Goal: Download file/media

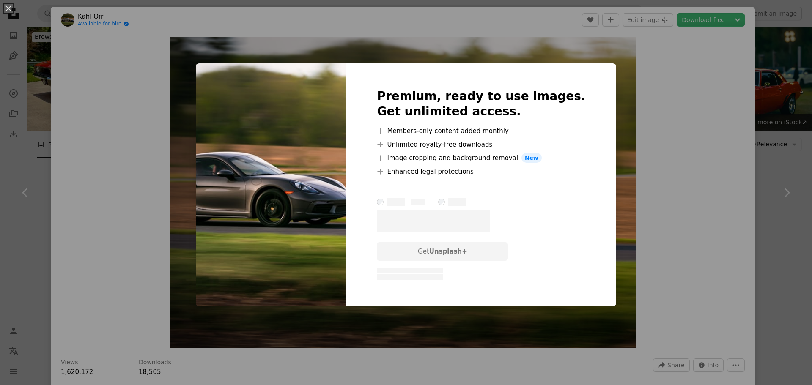
scroll to position [188, 0]
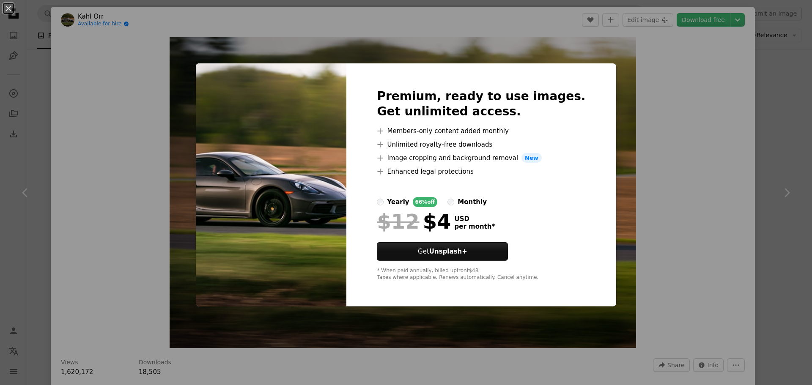
click at [698, 185] on div "An X shape Premium, ready to use images. Get unlimited access. A plus sign Memb…" at bounding box center [406, 192] width 812 height 385
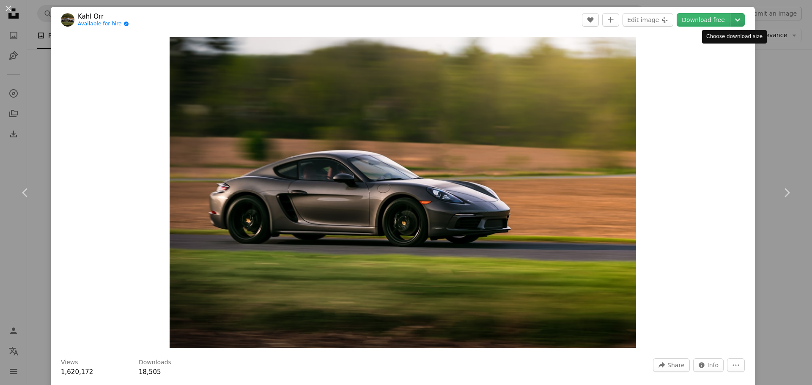
click at [733, 15] on icon "Chevron down" at bounding box center [738, 20] width 14 height 10
click at [780, 192] on icon "Chevron right" at bounding box center [787, 193] width 14 height 14
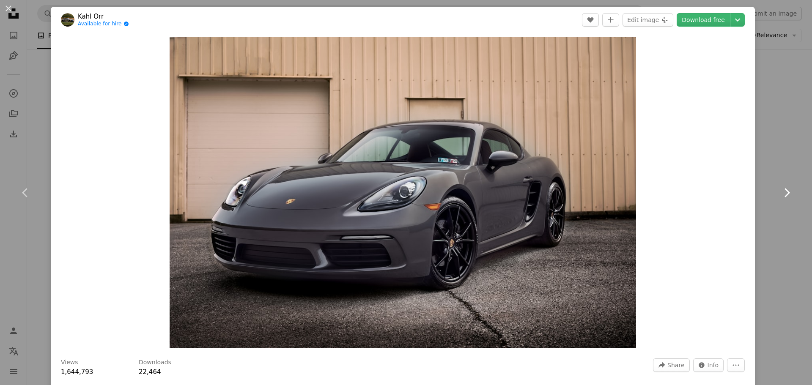
click at [780, 192] on icon "Chevron right" at bounding box center [787, 193] width 14 height 14
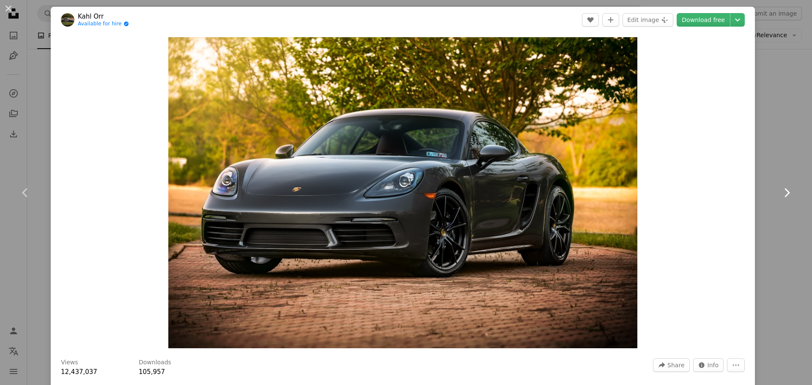
click at [780, 192] on icon "Chevron right" at bounding box center [787, 193] width 14 height 14
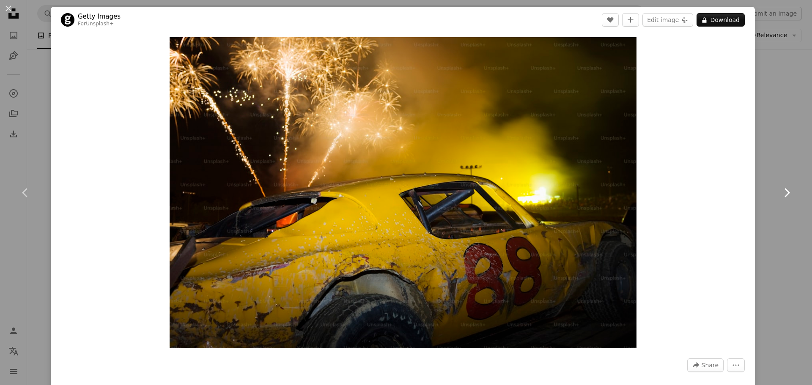
click at [780, 192] on icon "Chevron right" at bounding box center [787, 193] width 14 height 14
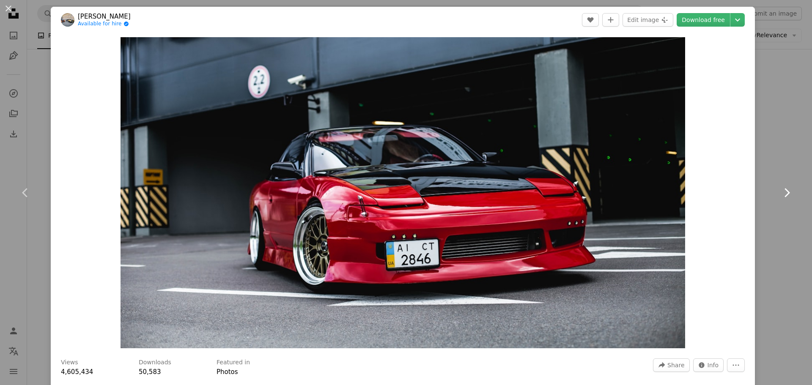
click at [780, 192] on icon "Chevron right" at bounding box center [787, 193] width 14 height 14
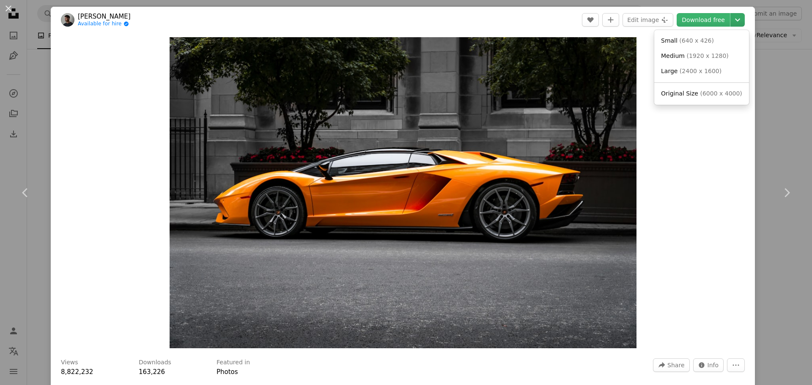
click at [731, 22] on icon "Chevron down" at bounding box center [738, 20] width 14 height 10
click at [684, 54] on span "Medium ( 1920 x 1280 )" at bounding box center [695, 56] width 68 height 8
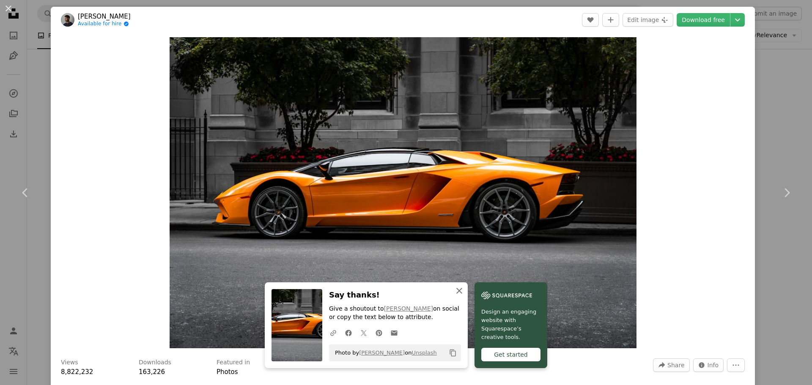
click at [464, 291] on icon "An X shape" at bounding box center [459, 291] width 10 height 10
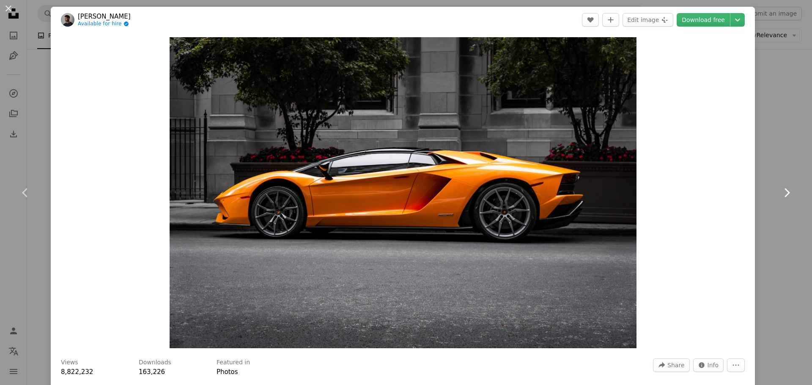
click at [780, 195] on icon "Chevron right" at bounding box center [787, 193] width 14 height 14
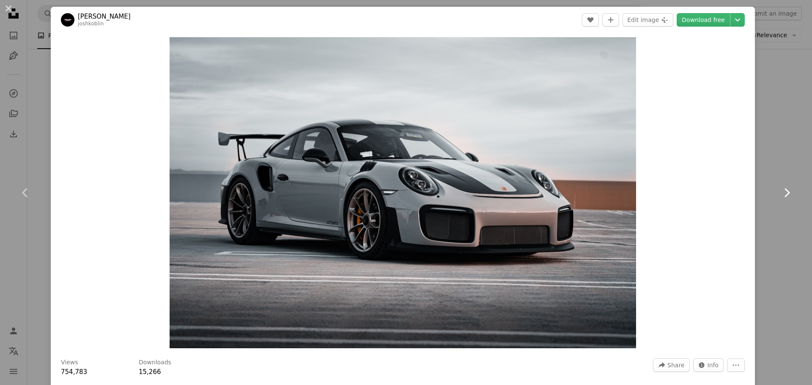
click at [780, 195] on icon "Chevron right" at bounding box center [787, 193] width 14 height 14
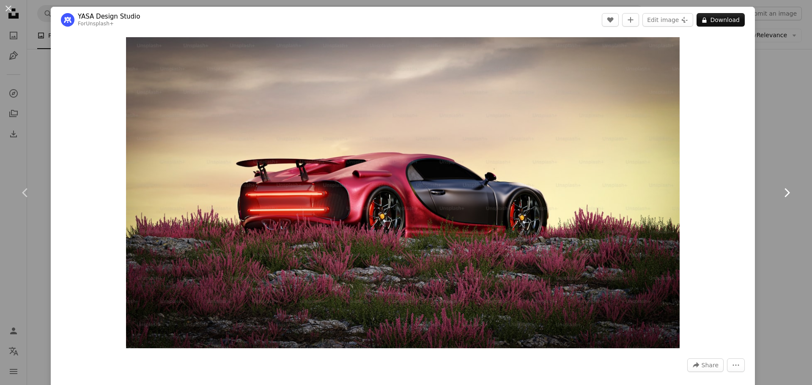
click at [780, 195] on icon "Chevron right" at bounding box center [787, 193] width 14 height 14
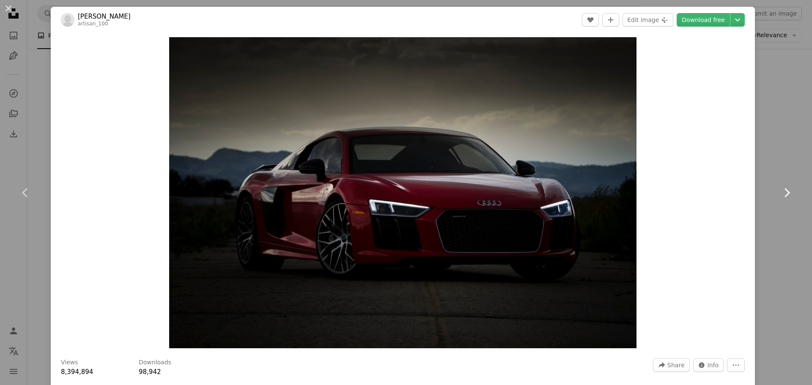
click at [780, 195] on icon "Chevron right" at bounding box center [787, 193] width 14 height 14
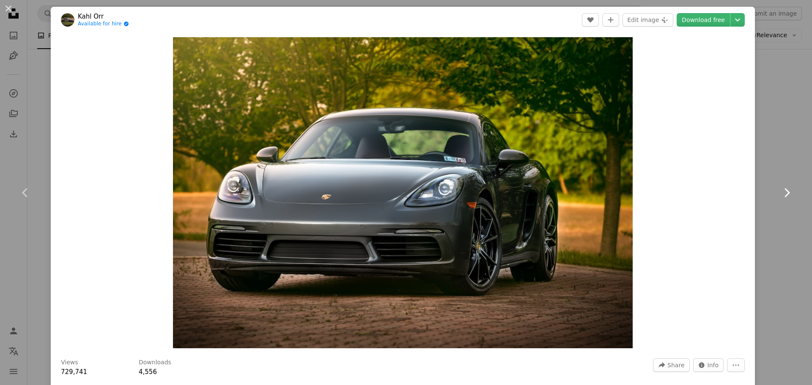
click at [780, 195] on icon "Chevron right" at bounding box center [787, 193] width 14 height 14
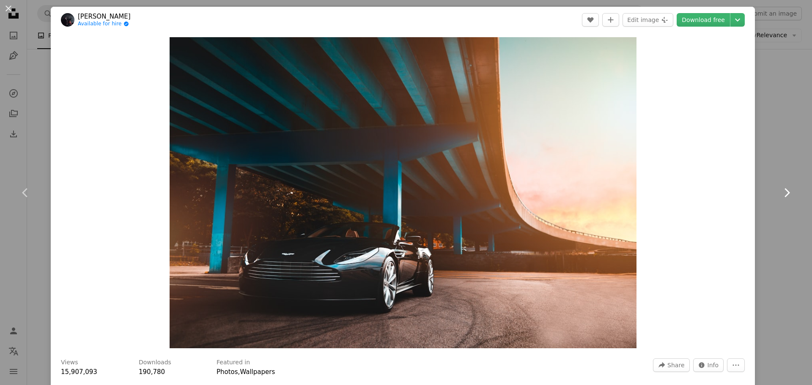
click at [780, 195] on icon "Chevron right" at bounding box center [787, 193] width 14 height 14
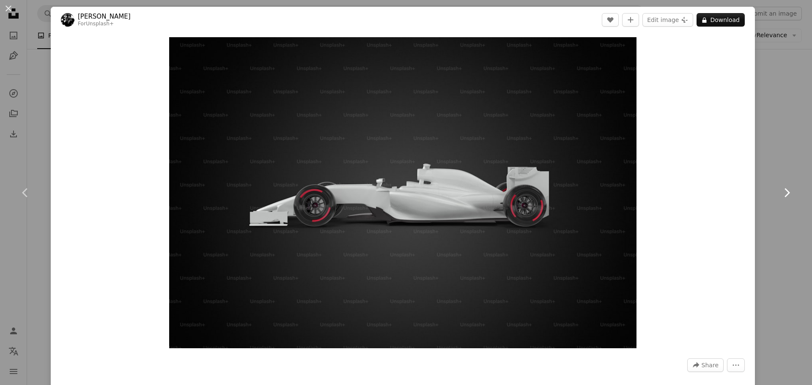
click at [780, 195] on icon "Chevron right" at bounding box center [787, 193] width 14 height 14
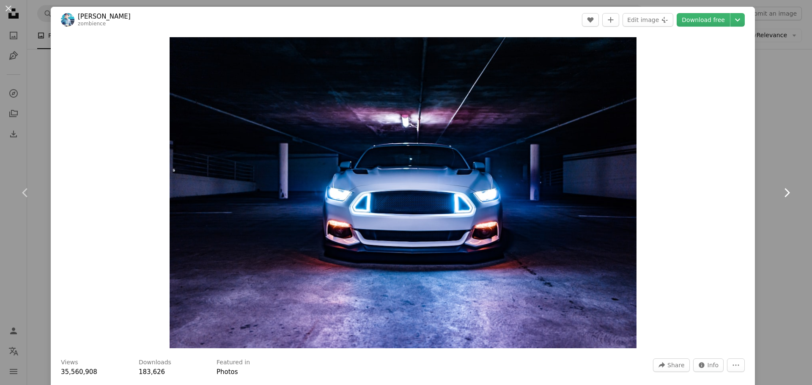
click at [780, 195] on icon "Chevron right" at bounding box center [787, 193] width 14 height 14
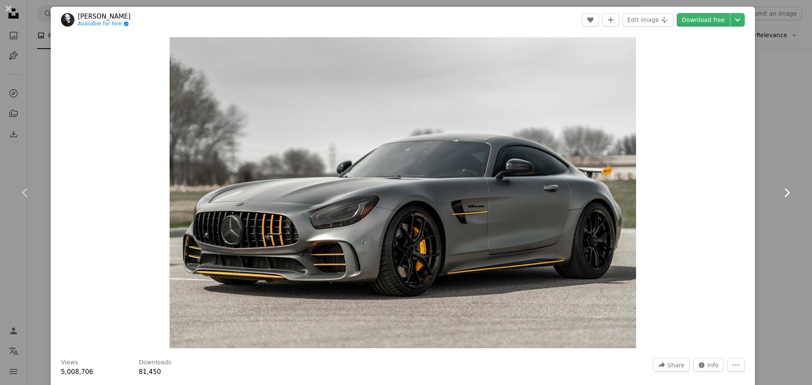
click at [780, 195] on icon "Chevron right" at bounding box center [787, 193] width 14 height 14
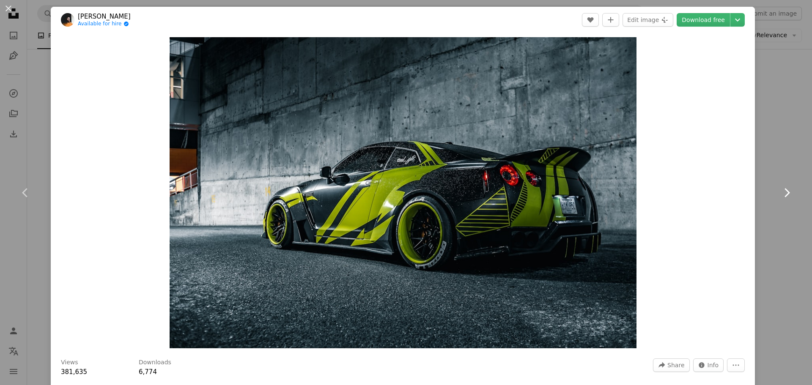
click at [780, 195] on icon "Chevron right" at bounding box center [787, 193] width 14 height 14
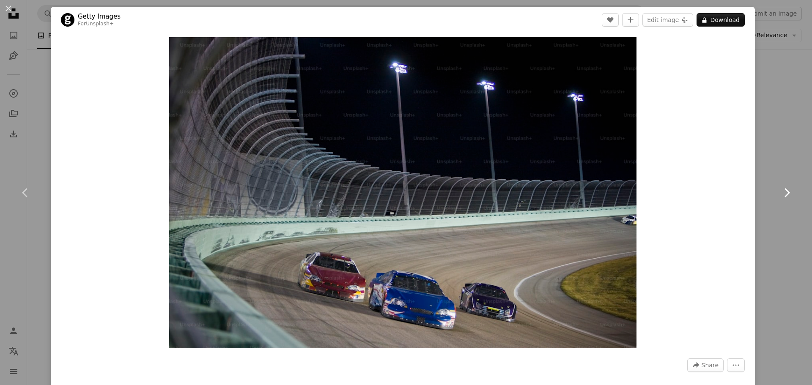
click at [780, 195] on icon "Chevron right" at bounding box center [787, 193] width 14 height 14
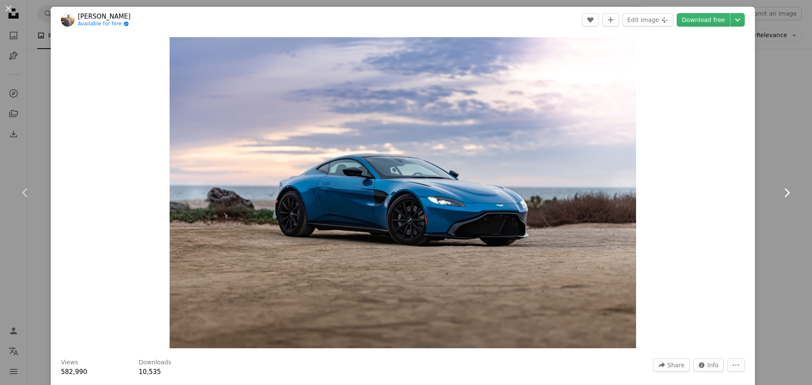
click at [780, 195] on icon "Chevron right" at bounding box center [787, 193] width 14 height 14
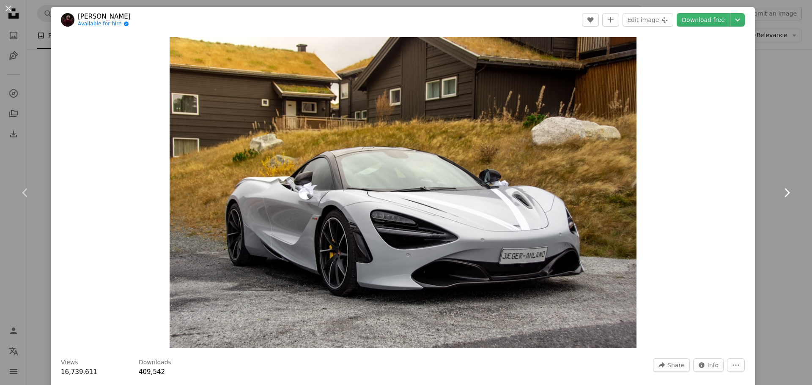
click at [780, 195] on icon "Chevron right" at bounding box center [787, 193] width 14 height 14
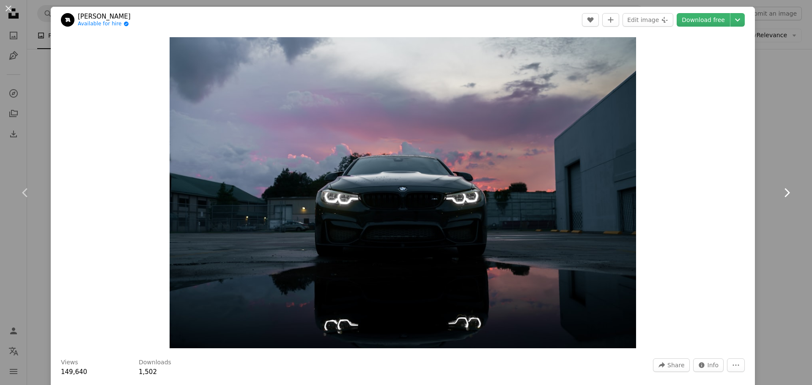
click at [780, 195] on icon "Chevron right" at bounding box center [787, 193] width 14 height 14
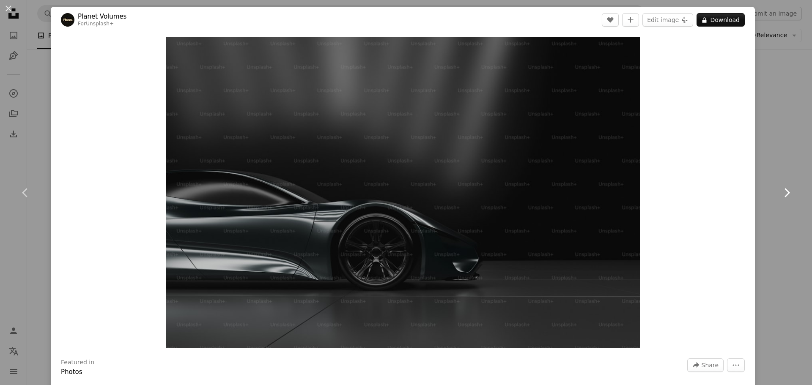
click at [780, 195] on icon "Chevron right" at bounding box center [787, 193] width 14 height 14
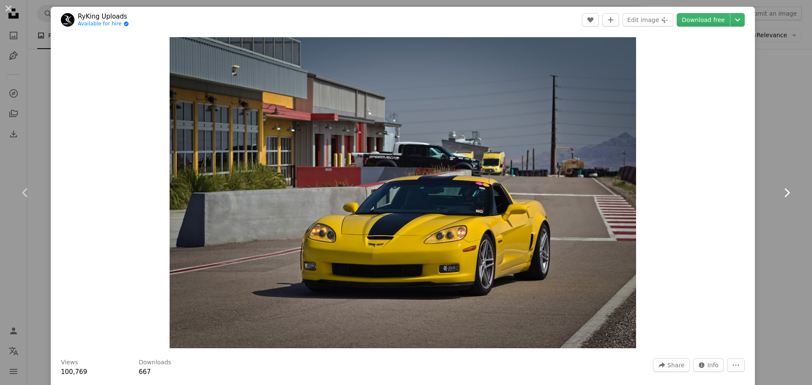
click at [780, 195] on icon "Chevron right" at bounding box center [787, 193] width 14 height 14
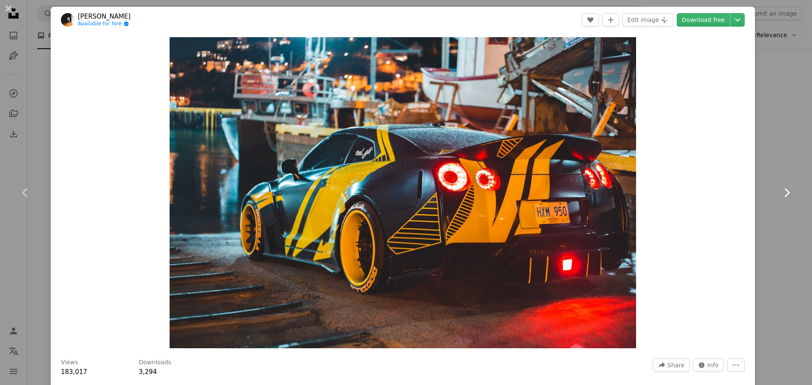
click at [780, 195] on icon "Chevron right" at bounding box center [787, 193] width 14 height 14
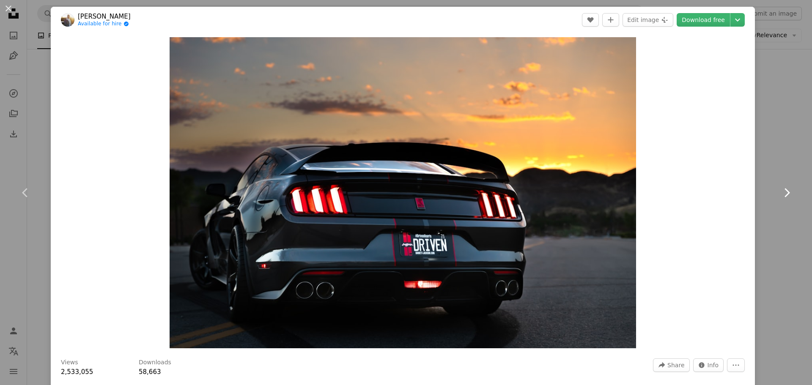
click at [780, 195] on icon "Chevron right" at bounding box center [787, 193] width 14 height 14
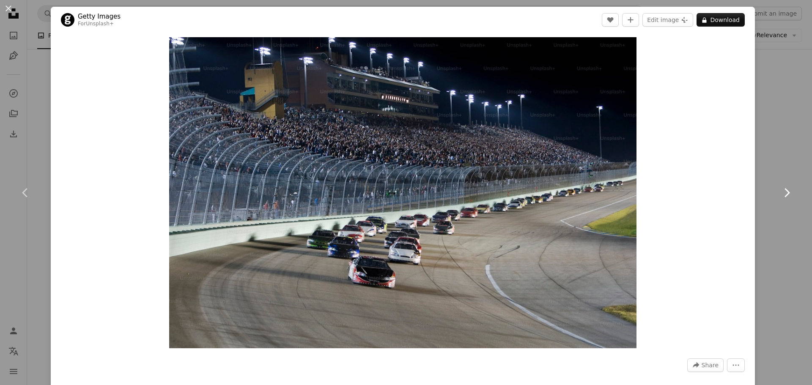
click at [780, 195] on icon "Chevron right" at bounding box center [787, 193] width 14 height 14
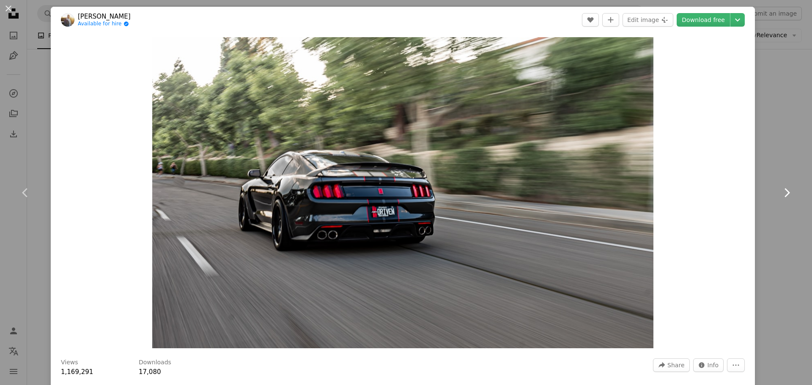
click at [780, 195] on icon "Chevron right" at bounding box center [787, 193] width 14 height 14
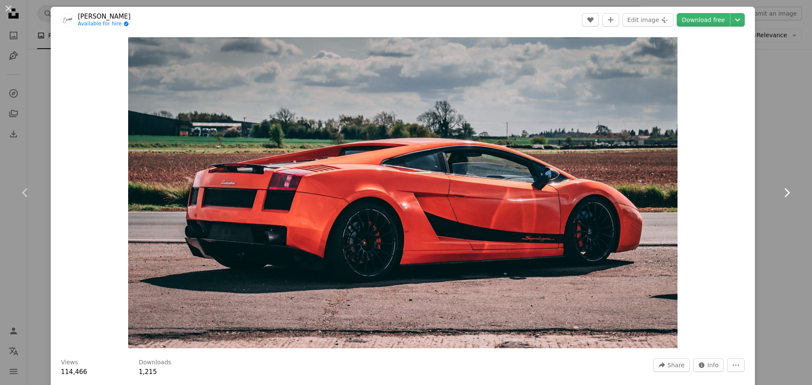
click at [780, 195] on icon "Chevron right" at bounding box center [787, 193] width 14 height 14
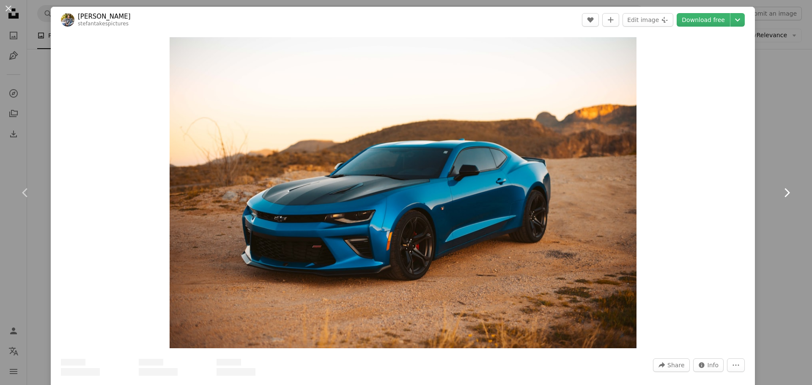
click at [780, 195] on icon "Chevron right" at bounding box center [787, 193] width 14 height 14
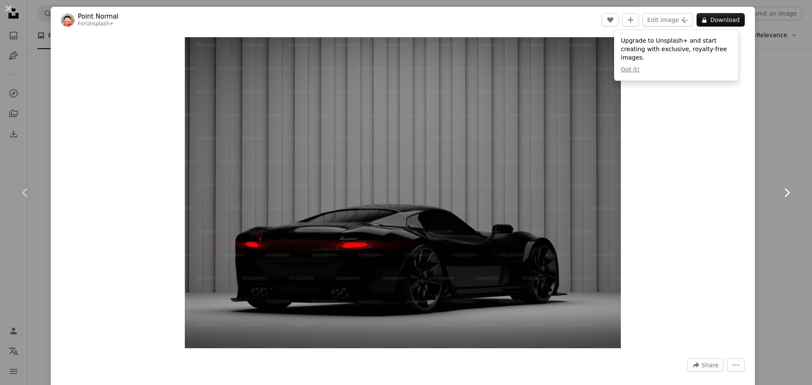
click at [780, 195] on icon "Chevron right" at bounding box center [787, 193] width 14 height 14
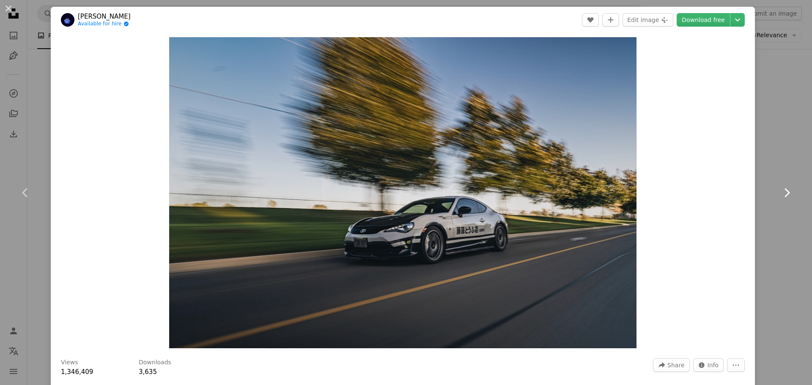
click at [780, 195] on icon "Chevron right" at bounding box center [787, 193] width 14 height 14
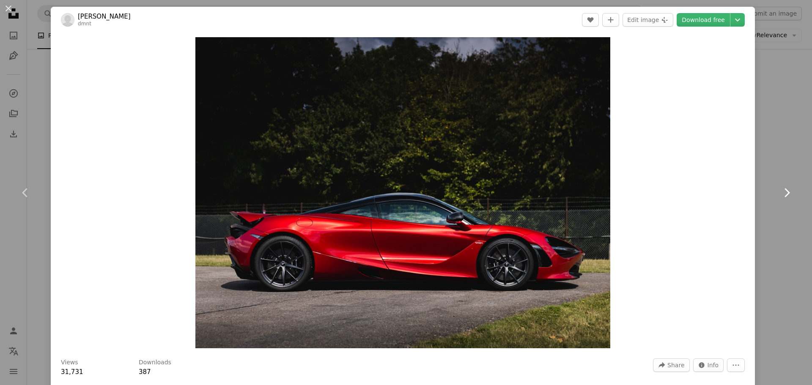
click at [780, 195] on icon "Chevron right" at bounding box center [787, 193] width 14 height 14
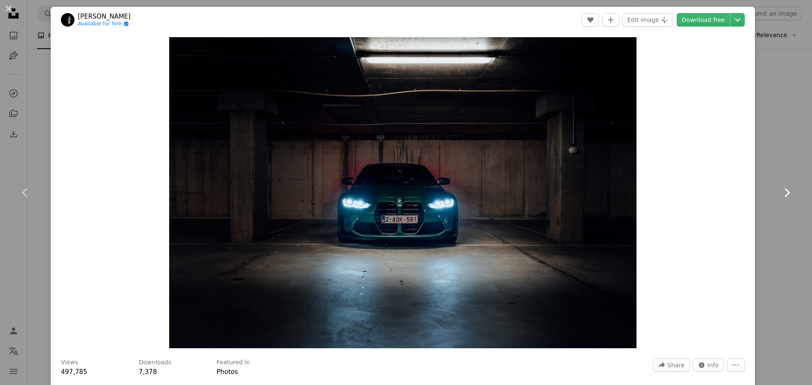
click at [785, 196] on icon at bounding box center [787, 192] width 5 height 9
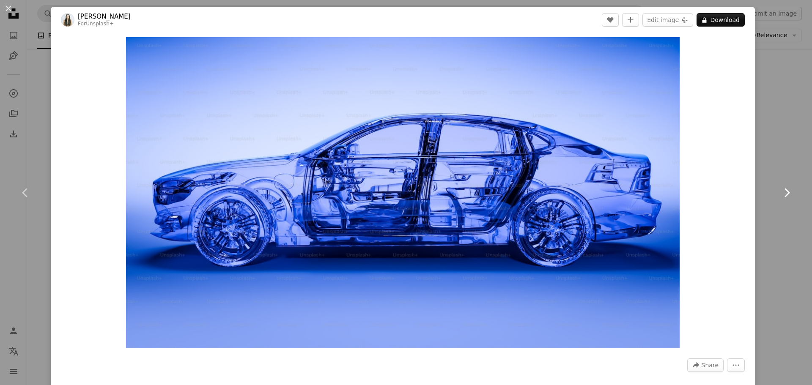
click at [785, 196] on icon at bounding box center [787, 192] width 5 height 9
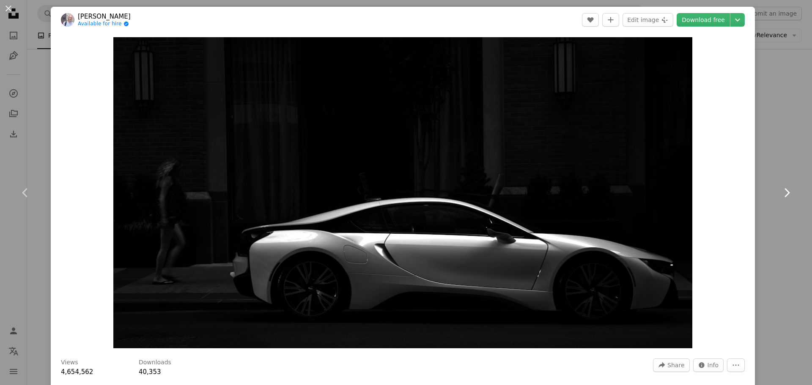
click at [785, 196] on icon at bounding box center [787, 192] width 5 height 9
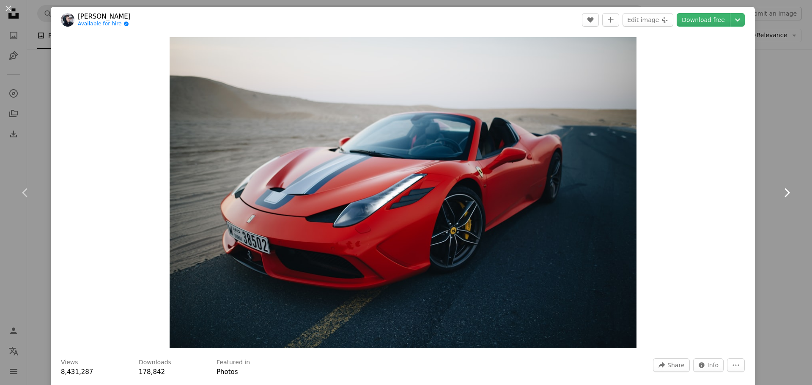
click at [785, 196] on icon at bounding box center [787, 192] width 5 height 9
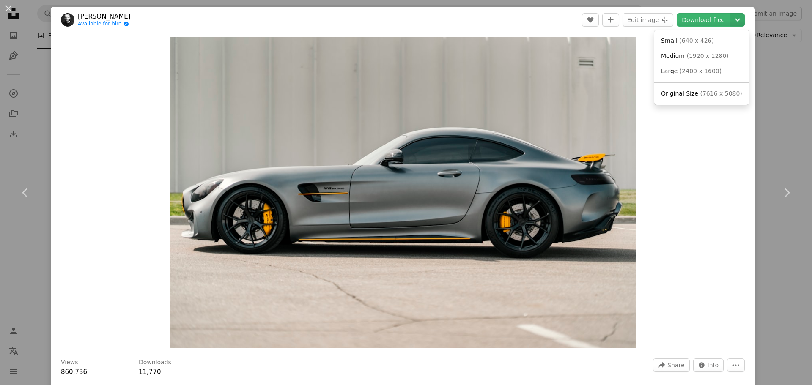
click at [732, 22] on icon "Chevron down" at bounding box center [738, 20] width 14 height 10
click at [690, 55] on span "( 1920 x 1280 )" at bounding box center [707, 55] width 42 height 7
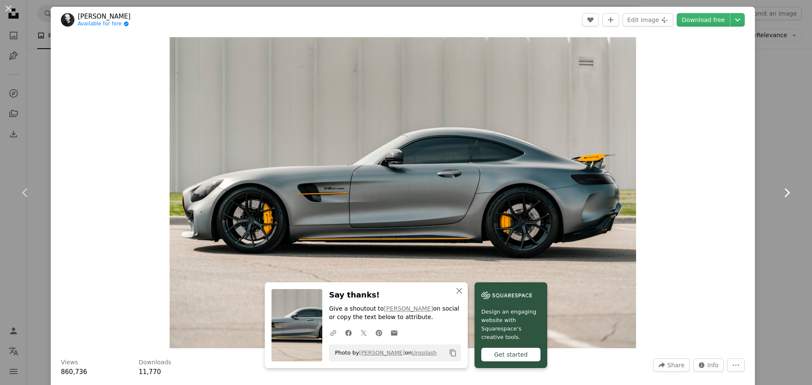
click at [780, 192] on icon "Chevron right" at bounding box center [787, 193] width 14 height 14
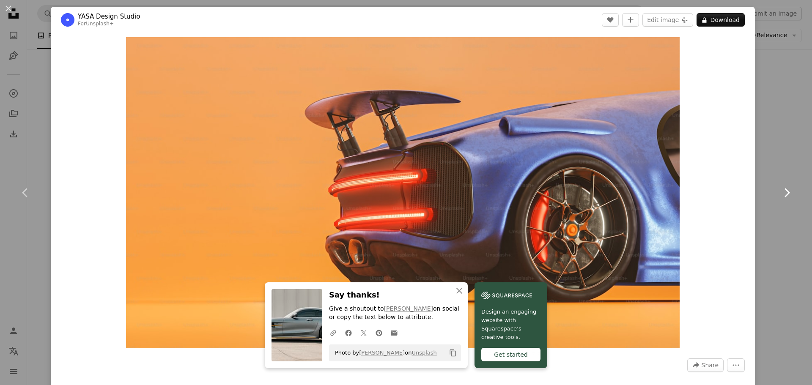
click at [780, 192] on icon "Chevron right" at bounding box center [787, 193] width 14 height 14
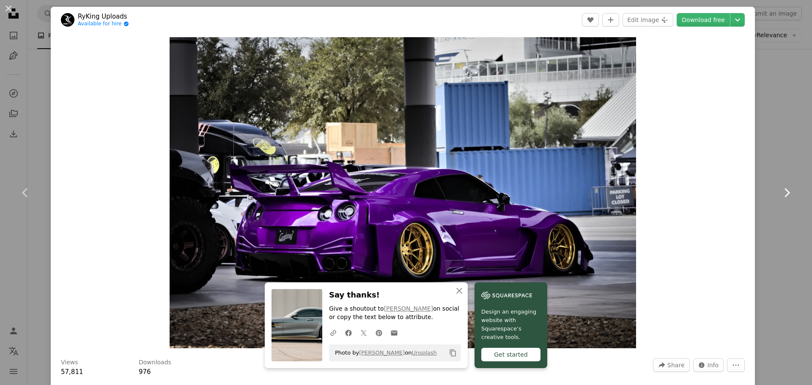
click at [780, 192] on icon "Chevron right" at bounding box center [787, 193] width 14 height 14
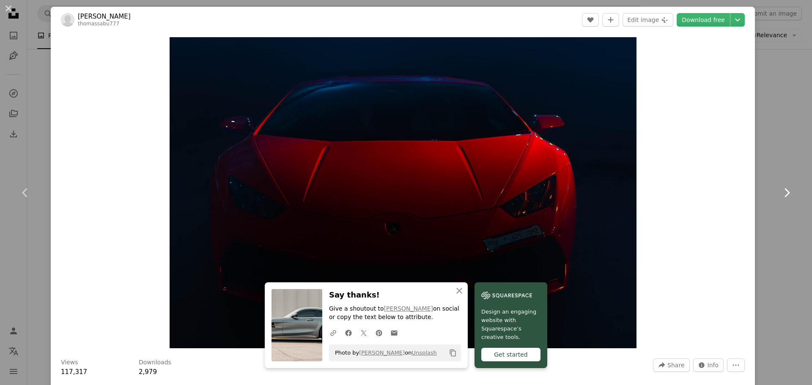
click at [780, 192] on icon "Chevron right" at bounding box center [787, 193] width 14 height 14
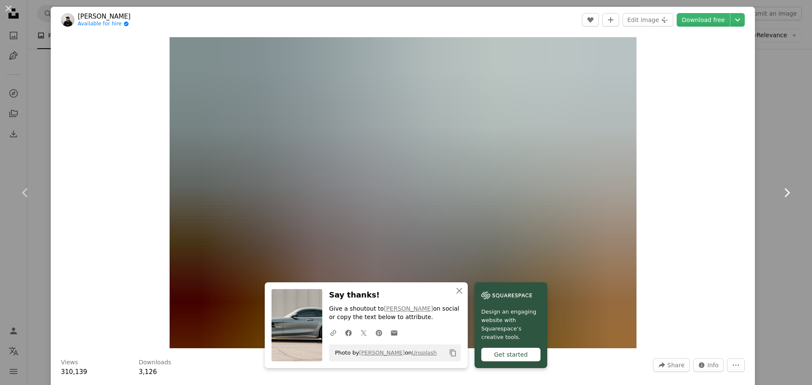
click at [780, 192] on icon "Chevron right" at bounding box center [787, 193] width 14 height 14
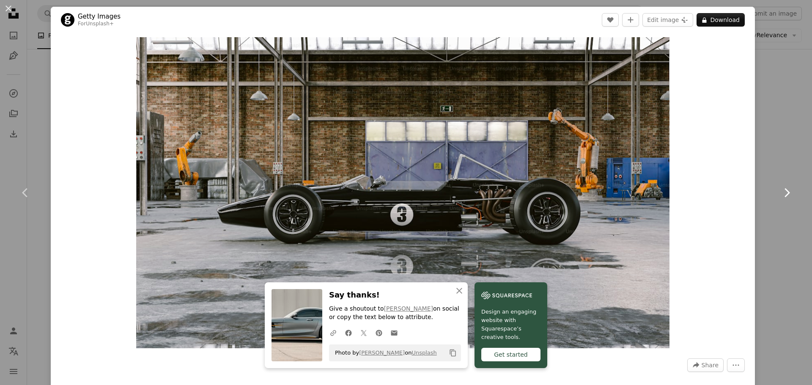
click at [780, 192] on icon "Chevron right" at bounding box center [787, 193] width 14 height 14
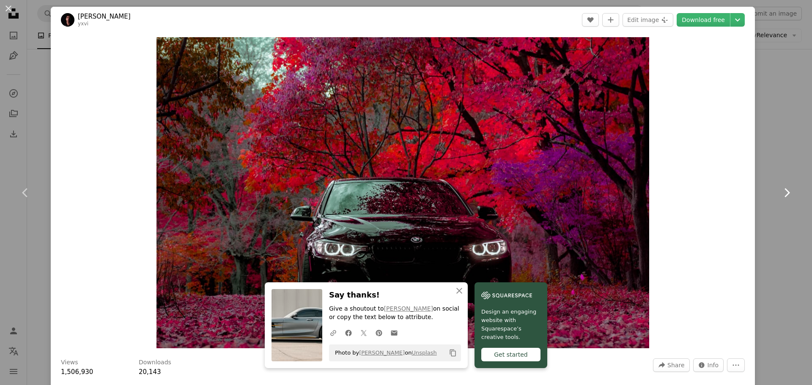
click at [780, 192] on icon "Chevron right" at bounding box center [787, 193] width 14 height 14
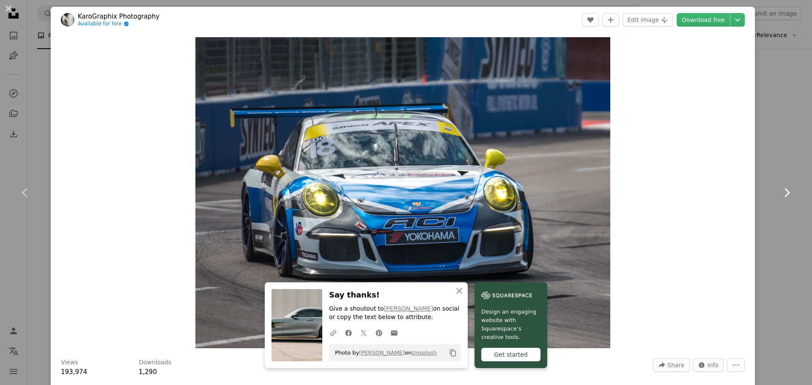
click at [780, 192] on icon "Chevron right" at bounding box center [787, 193] width 14 height 14
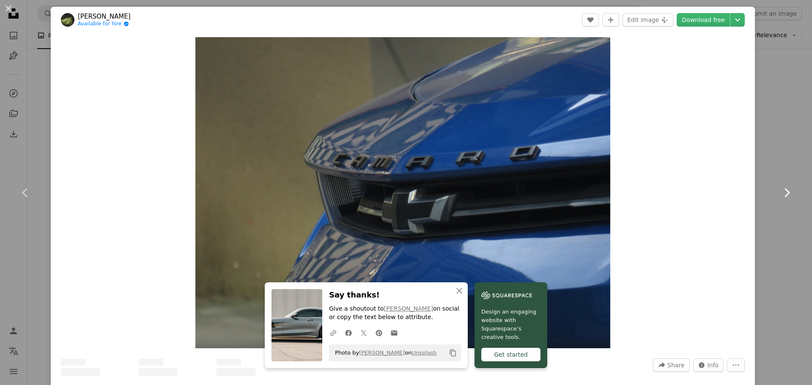
click at [780, 192] on icon "Chevron right" at bounding box center [787, 193] width 14 height 14
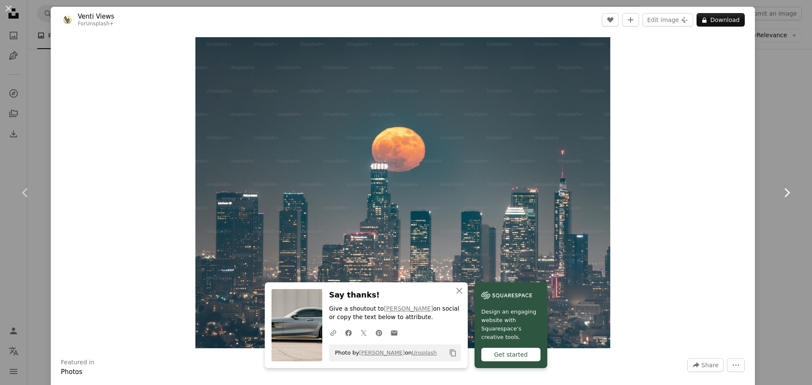
click at [780, 192] on icon "Chevron right" at bounding box center [787, 193] width 14 height 14
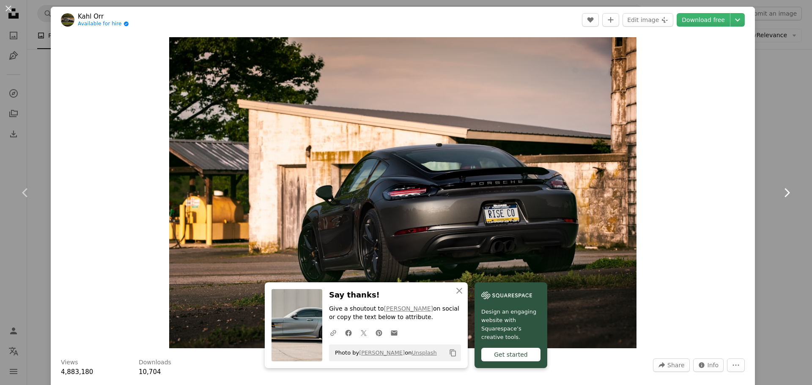
click at [780, 192] on icon "Chevron right" at bounding box center [787, 193] width 14 height 14
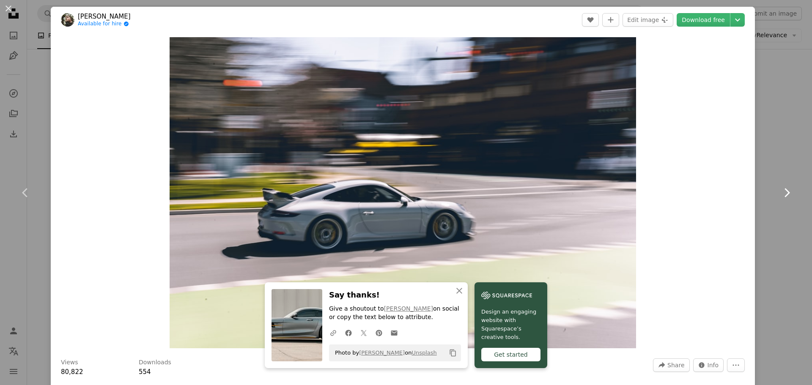
click at [780, 192] on icon "Chevron right" at bounding box center [787, 193] width 14 height 14
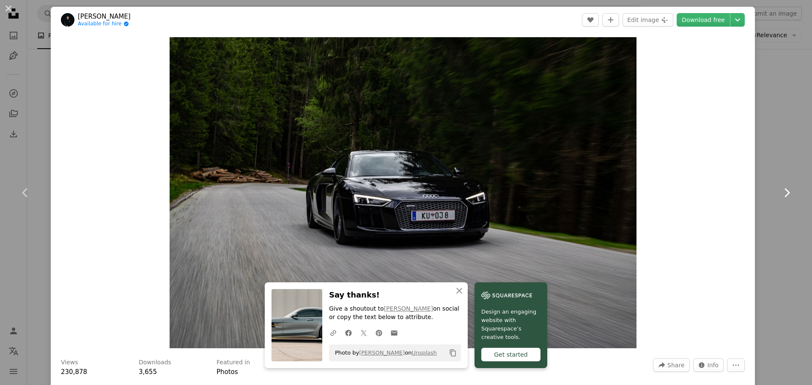
click at [780, 192] on icon "Chevron right" at bounding box center [787, 193] width 14 height 14
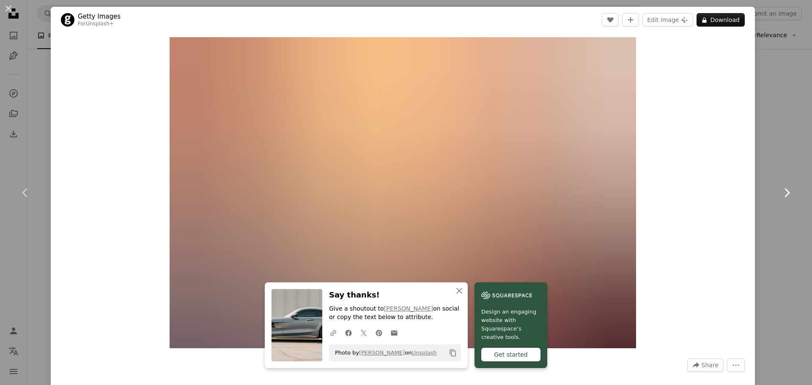
click at [780, 192] on icon "Chevron right" at bounding box center [787, 193] width 14 height 14
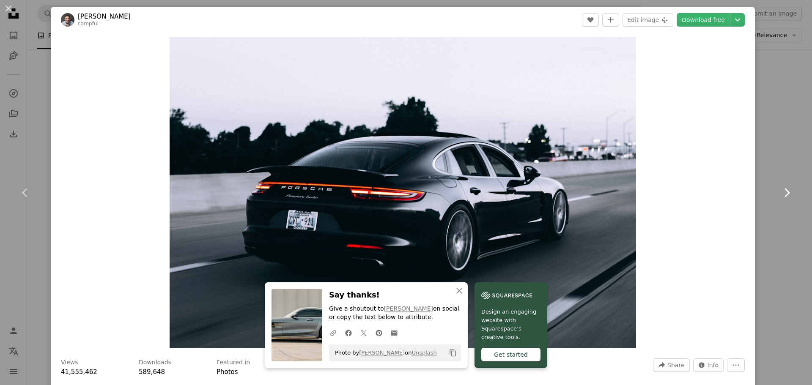
click at [780, 192] on icon "Chevron right" at bounding box center [787, 193] width 14 height 14
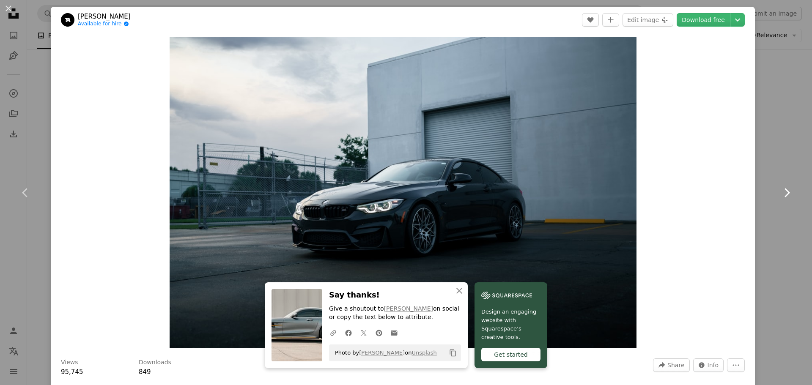
click at [780, 192] on icon "Chevron right" at bounding box center [787, 193] width 14 height 14
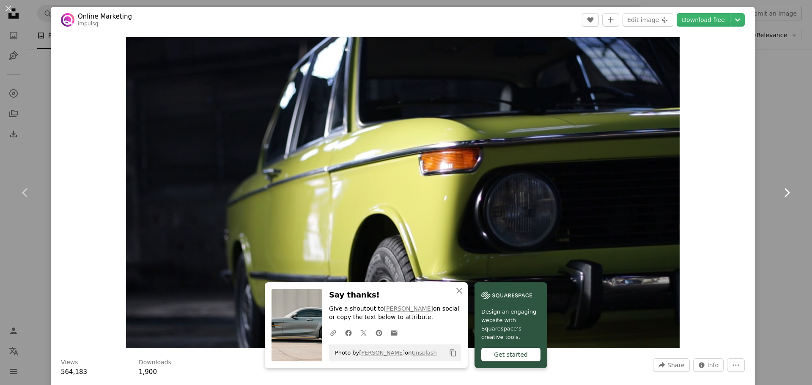
click at [780, 192] on icon "Chevron right" at bounding box center [787, 193] width 14 height 14
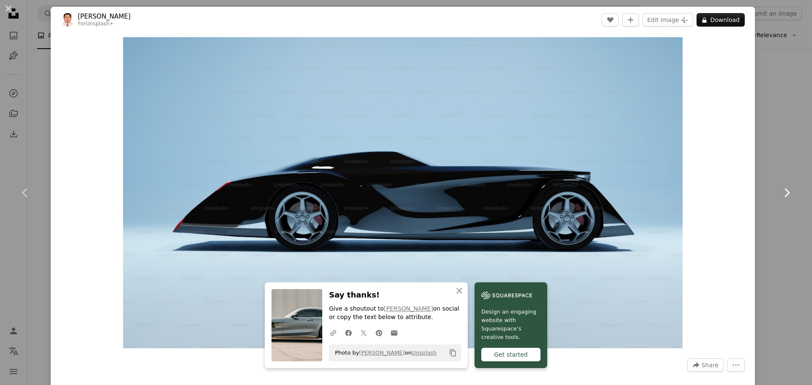
click at [780, 192] on icon "Chevron right" at bounding box center [787, 193] width 14 height 14
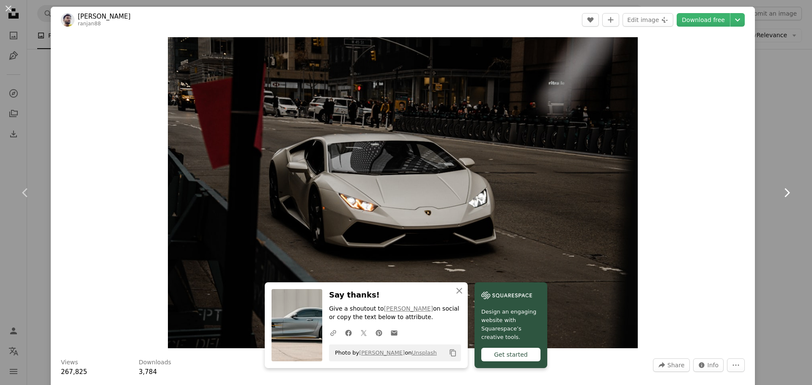
click at [780, 192] on icon "Chevron right" at bounding box center [787, 193] width 14 height 14
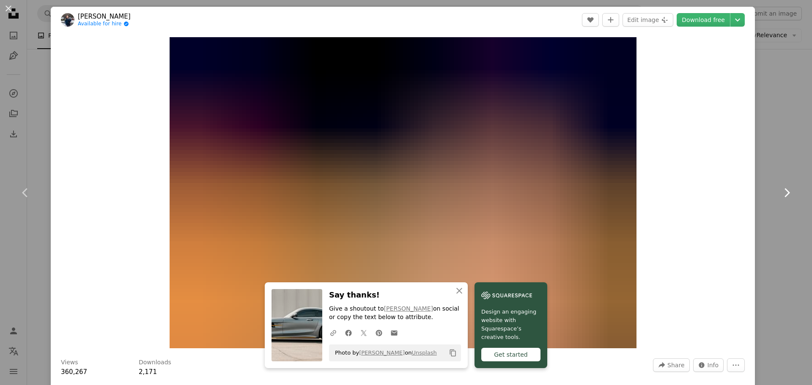
click at [780, 192] on icon "Chevron right" at bounding box center [787, 193] width 14 height 14
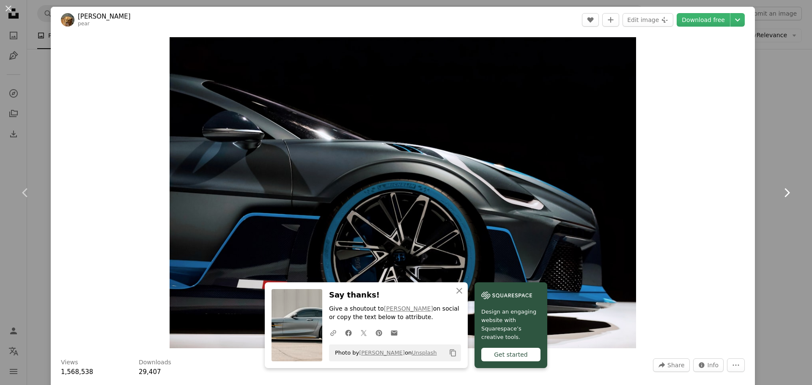
click at [780, 192] on icon "Chevron right" at bounding box center [787, 193] width 14 height 14
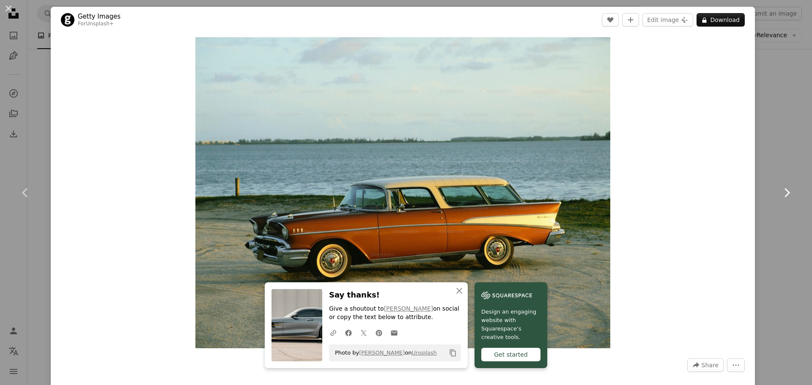
click at [780, 192] on icon "Chevron right" at bounding box center [787, 193] width 14 height 14
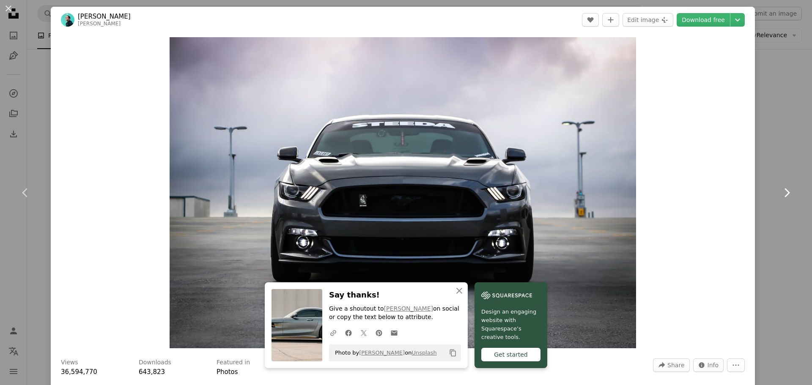
click at [780, 192] on icon "Chevron right" at bounding box center [787, 193] width 14 height 14
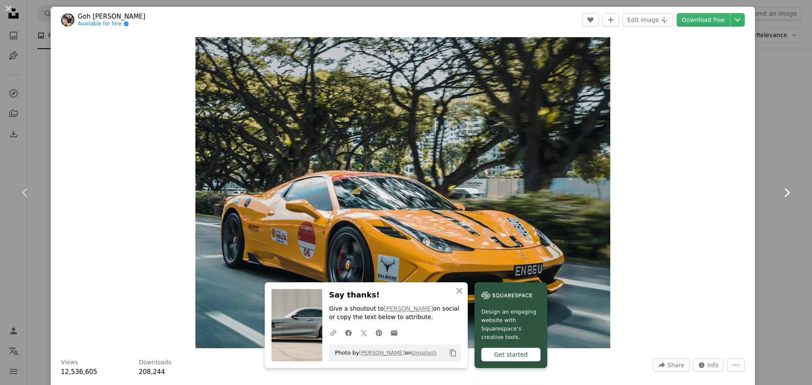
click at [780, 192] on icon "Chevron right" at bounding box center [787, 193] width 14 height 14
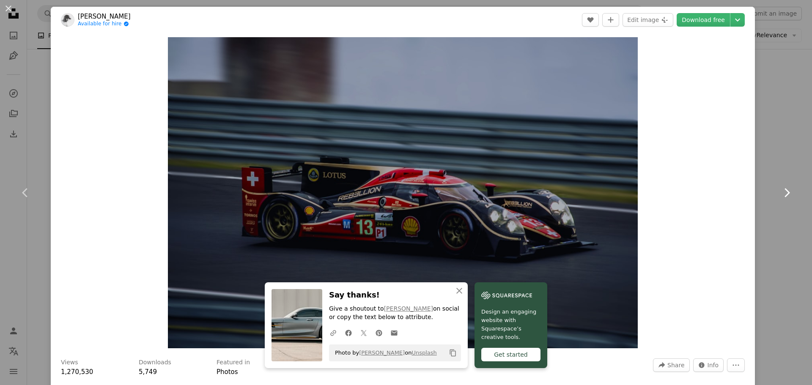
click at [780, 192] on icon "Chevron right" at bounding box center [787, 193] width 14 height 14
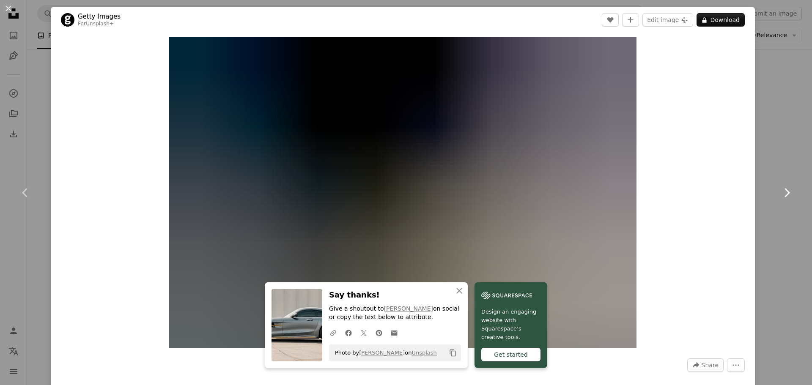
click at [780, 192] on icon "Chevron right" at bounding box center [787, 193] width 14 height 14
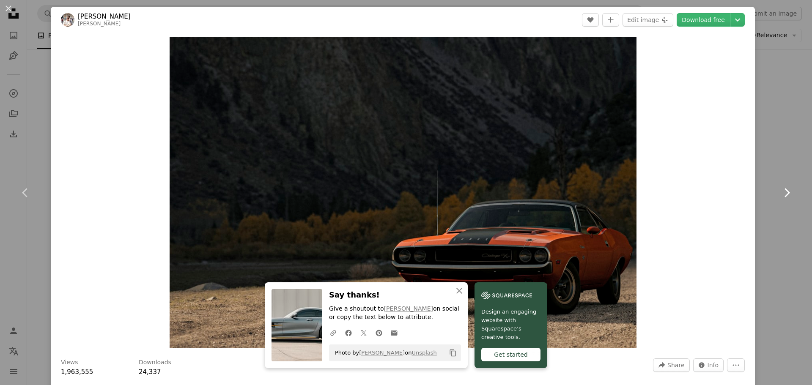
click at [780, 192] on icon "Chevron right" at bounding box center [787, 193] width 14 height 14
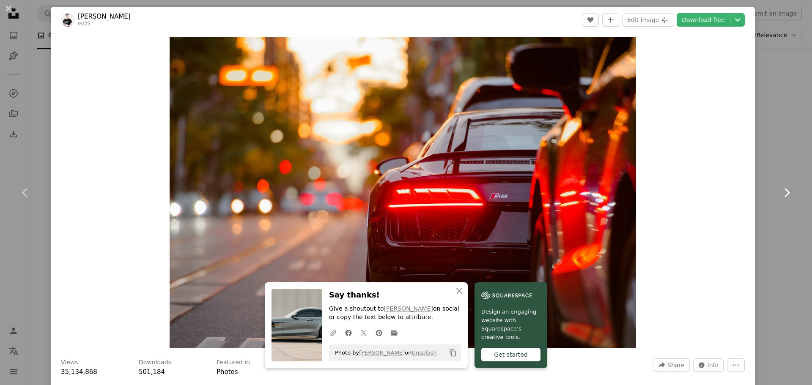
click at [780, 192] on icon "Chevron right" at bounding box center [787, 193] width 14 height 14
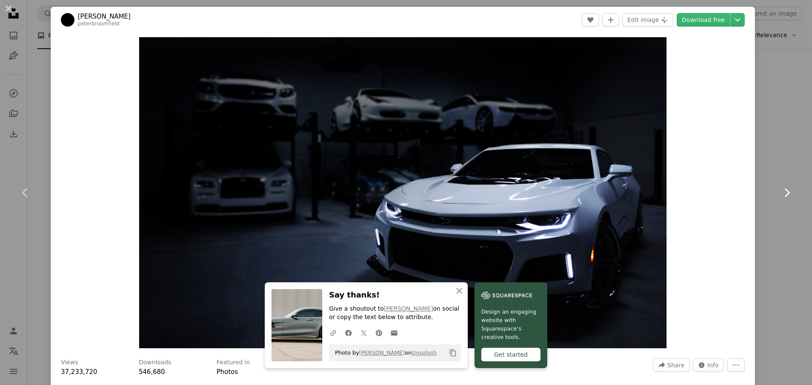
click at [780, 192] on icon "Chevron right" at bounding box center [787, 193] width 14 height 14
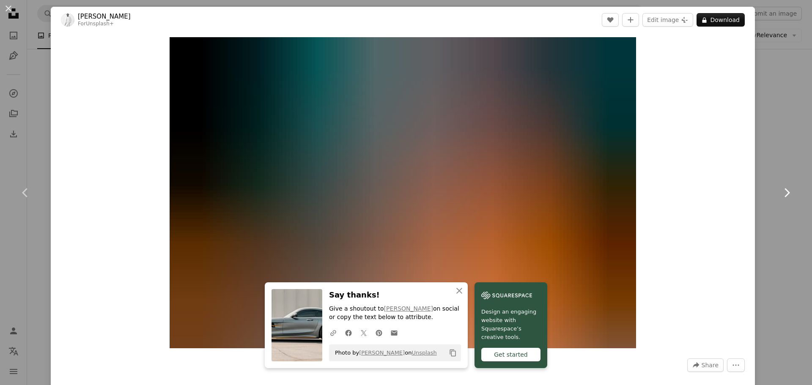
click at [780, 192] on icon "Chevron right" at bounding box center [787, 193] width 14 height 14
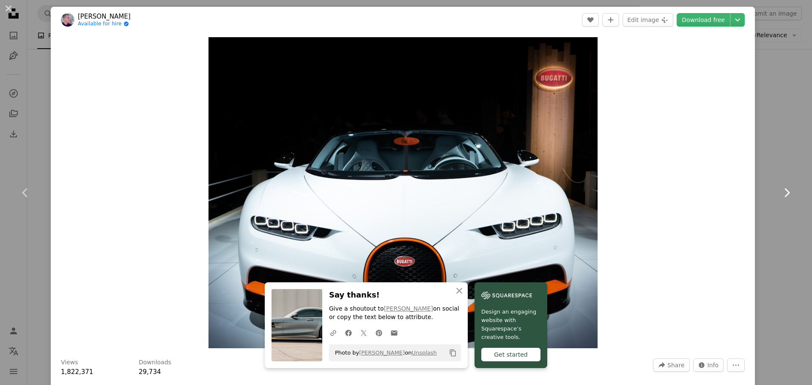
click at [780, 192] on icon "Chevron right" at bounding box center [787, 193] width 14 height 14
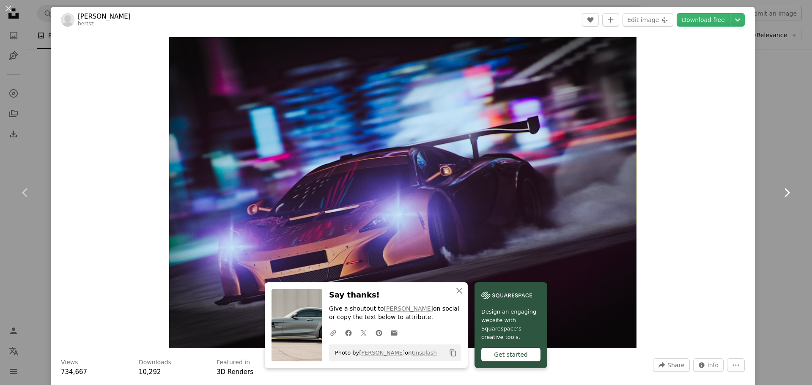
click at [780, 192] on icon "Chevron right" at bounding box center [787, 193] width 14 height 14
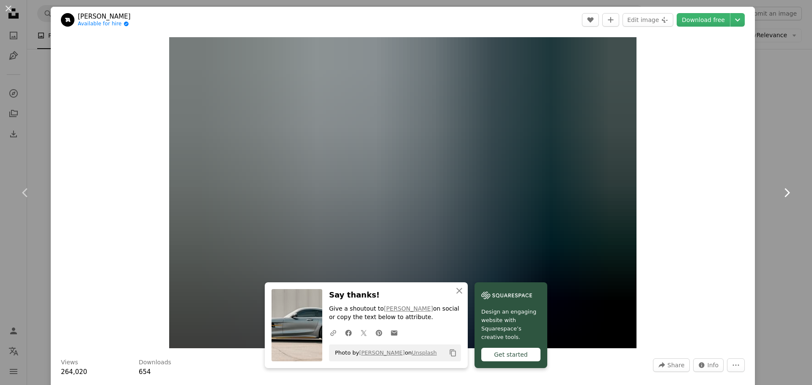
click at [780, 192] on icon "Chevron right" at bounding box center [787, 193] width 14 height 14
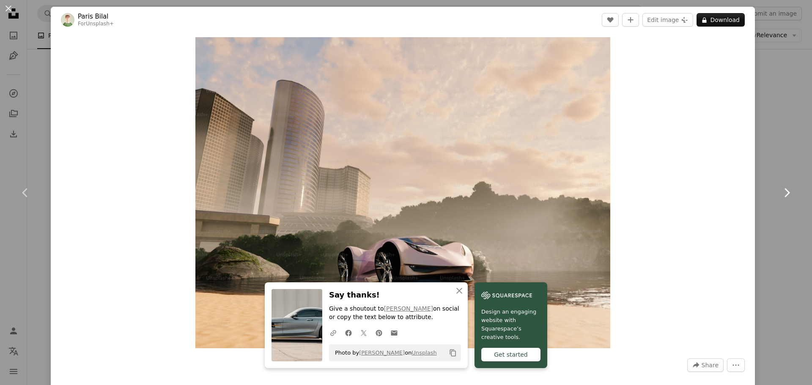
click at [780, 192] on icon "Chevron right" at bounding box center [787, 193] width 14 height 14
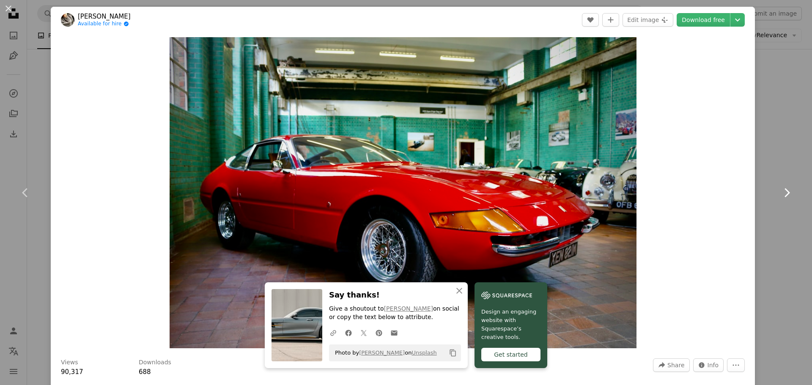
click at [780, 192] on icon "Chevron right" at bounding box center [787, 193] width 14 height 14
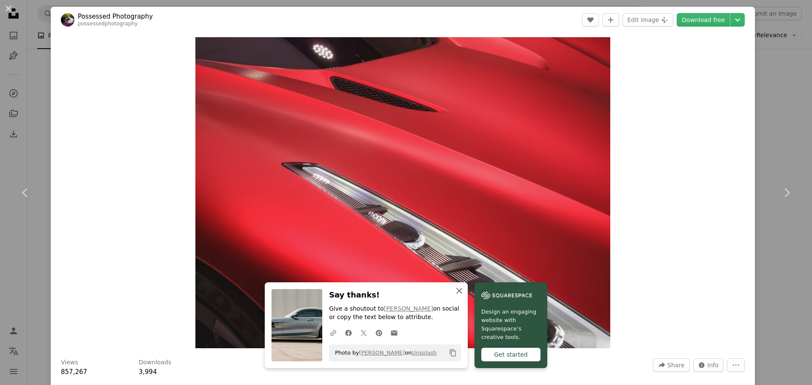
click at [464, 294] on icon "An X shape" at bounding box center [459, 291] width 10 height 10
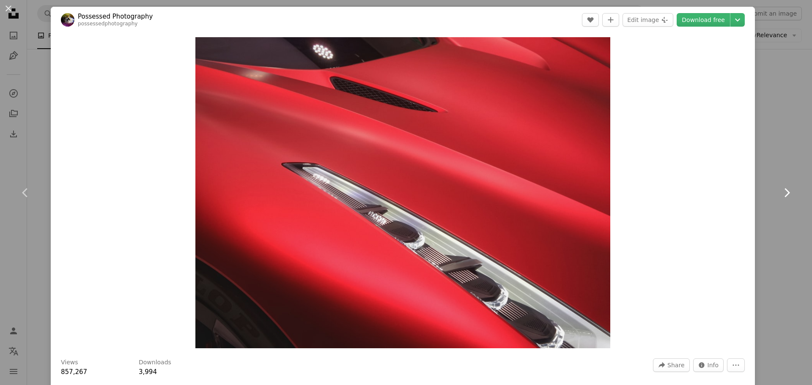
click at [782, 189] on icon "Chevron right" at bounding box center [787, 193] width 14 height 14
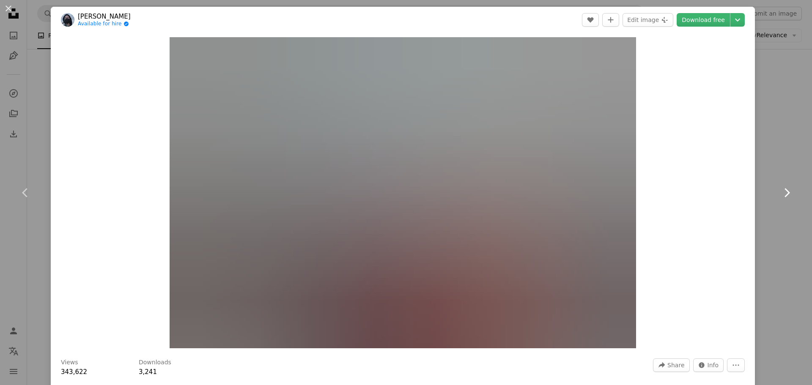
click at [782, 189] on icon "Chevron right" at bounding box center [787, 193] width 14 height 14
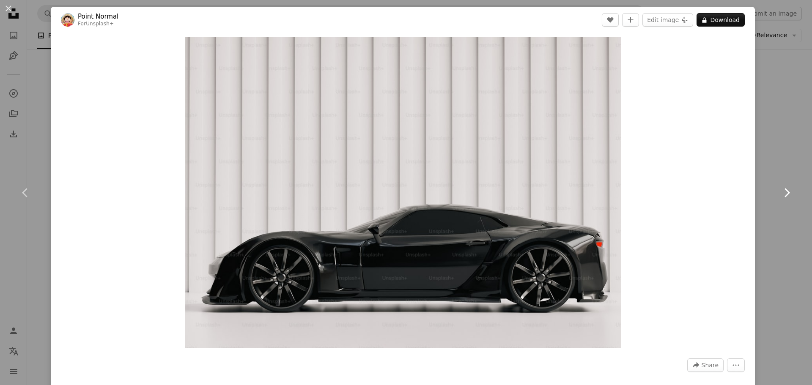
click at [782, 189] on icon "Chevron right" at bounding box center [787, 193] width 14 height 14
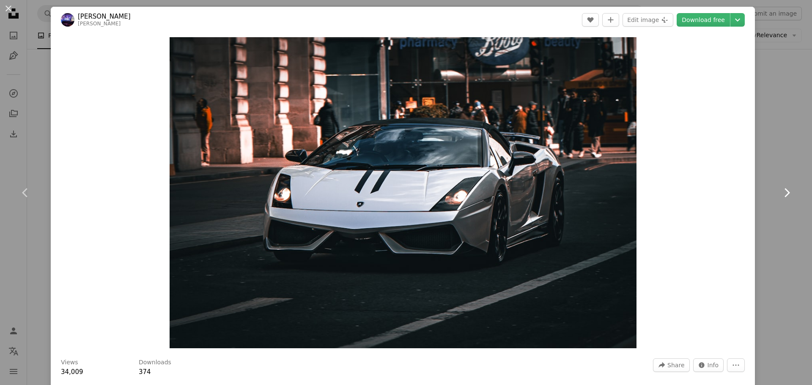
click at [782, 189] on icon "Chevron right" at bounding box center [787, 193] width 14 height 14
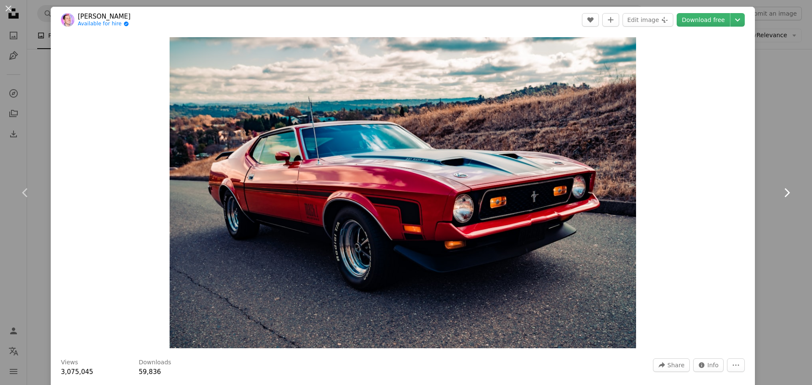
click at [782, 189] on icon "Chevron right" at bounding box center [787, 193] width 14 height 14
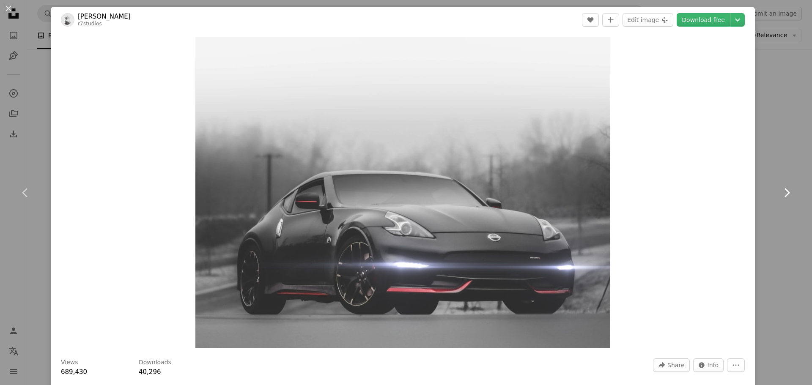
click at [782, 189] on icon "Chevron right" at bounding box center [787, 193] width 14 height 14
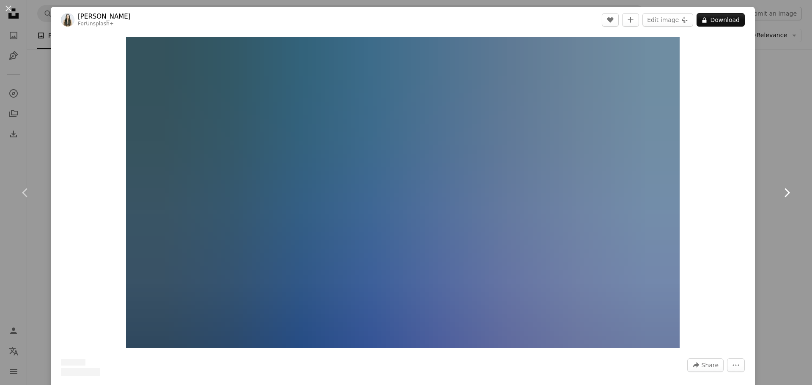
click at [782, 189] on icon "Chevron right" at bounding box center [787, 193] width 14 height 14
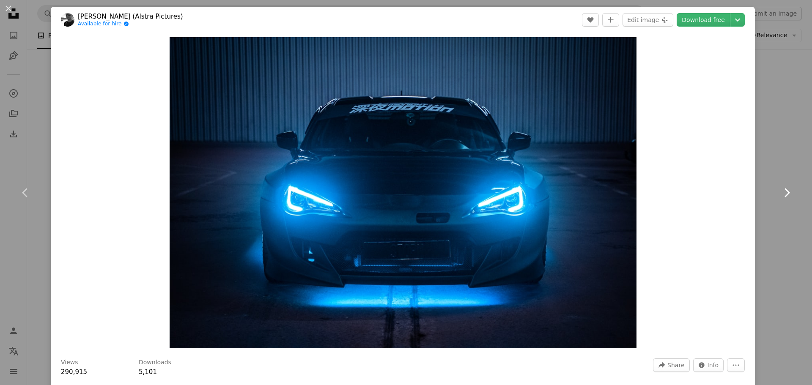
click at [782, 189] on icon "Chevron right" at bounding box center [787, 193] width 14 height 14
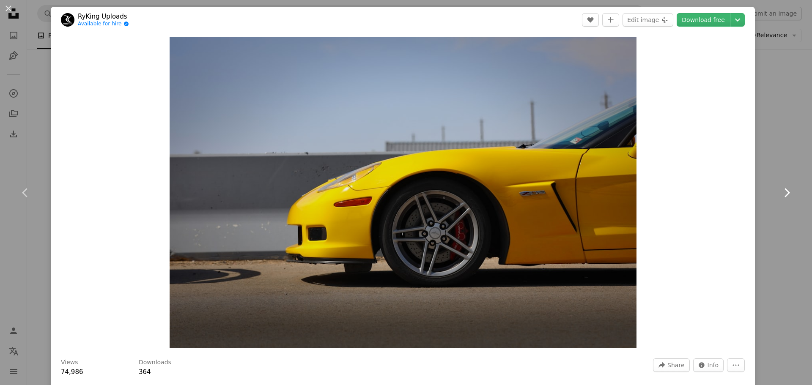
click at [782, 189] on icon "Chevron right" at bounding box center [787, 193] width 14 height 14
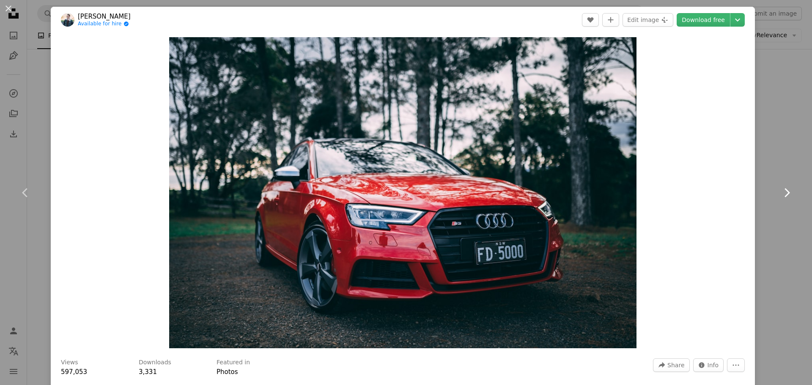
click at [782, 189] on icon "Chevron right" at bounding box center [787, 193] width 14 height 14
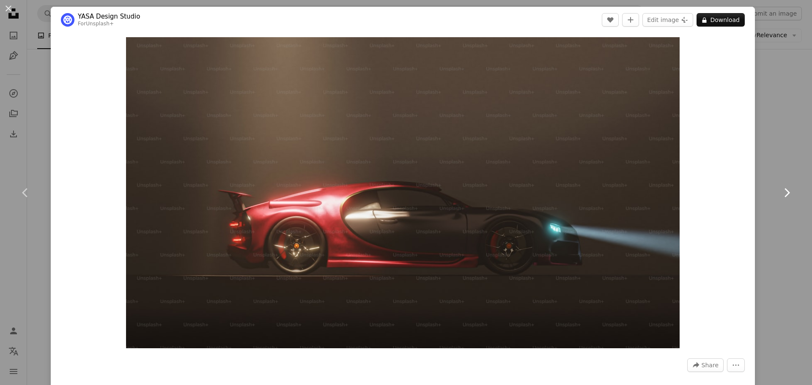
click at [782, 189] on icon "Chevron right" at bounding box center [787, 193] width 14 height 14
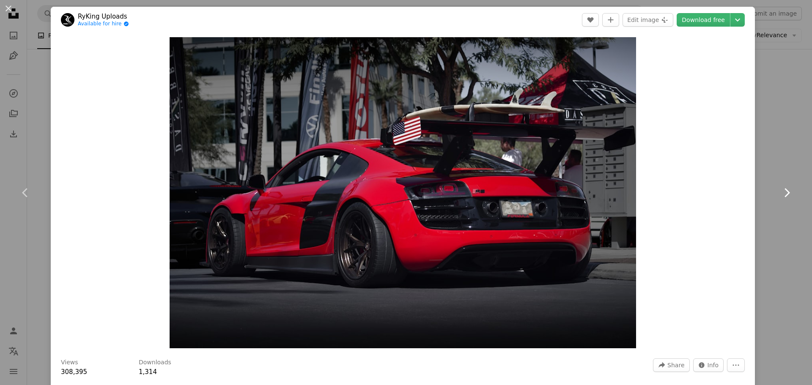
click at [782, 189] on icon "Chevron right" at bounding box center [787, 193] width 14 height 14
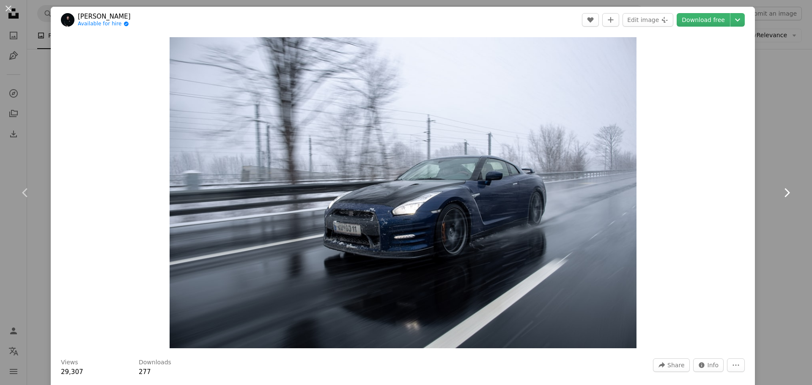
click at [782, 189] on icon "Chevron right" at bounding box center [787, 193] width 14 height 14
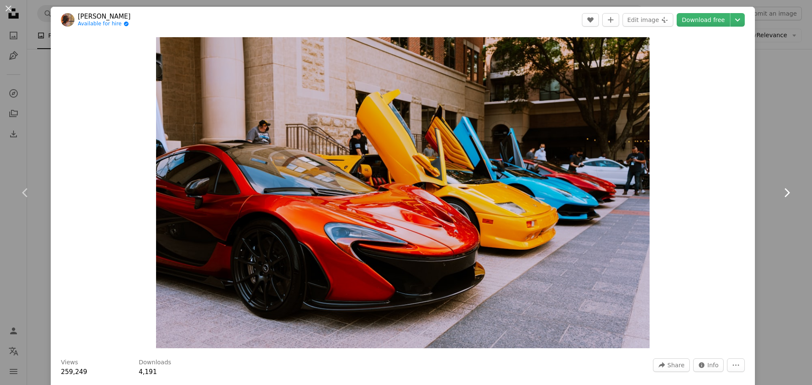
click at [782, 189] on icon "Chevron right" at bounding box center [787, 193] width 14 height 14
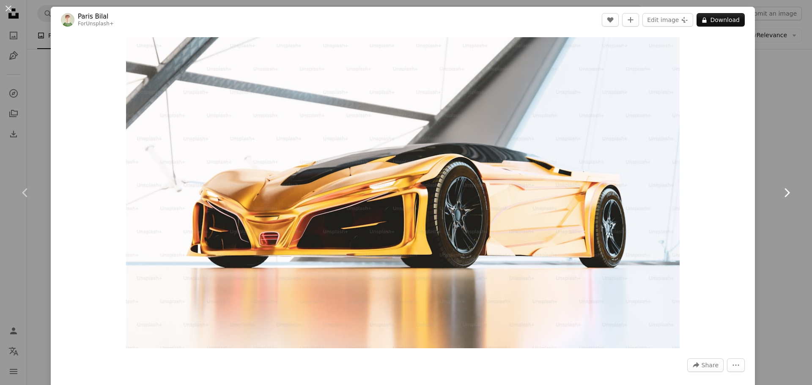
click at [782, 189] on icon "Chevron right" at bounding box center [787, 193] width 14 height 14
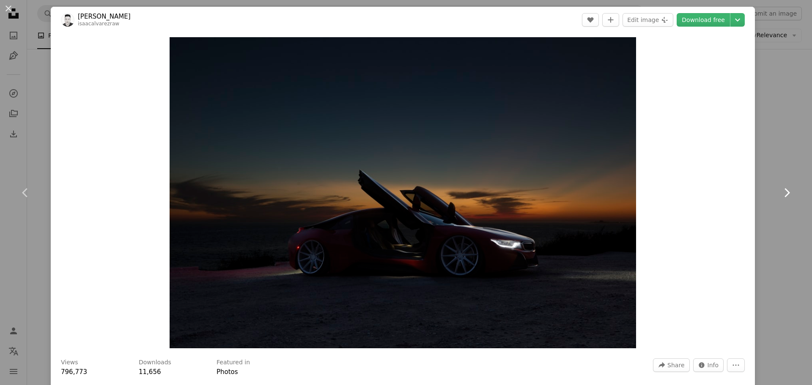
click at [782, 189] on icon "Chevron right" at bounding box center [787, 193] width 14 height 14
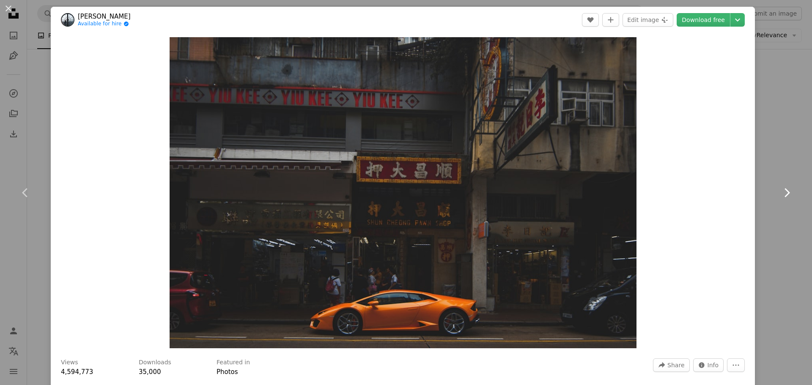
click at [782, 189] on icon "Chevron right" at bounding box center [787, 193] width 14 height 14
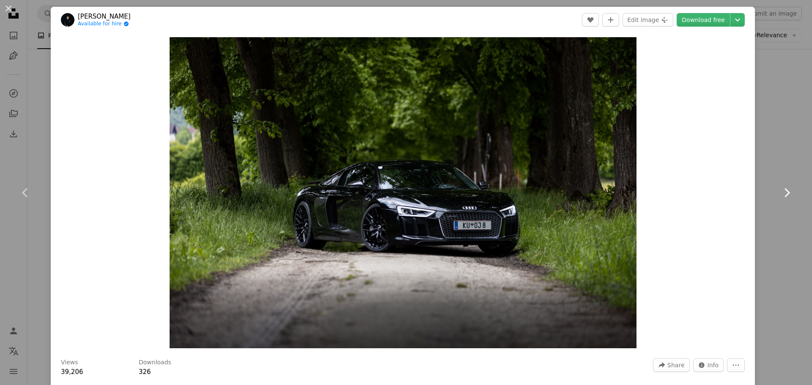
click at [782, 189] on icon "Chevron right" at bounding box center [787, 193] width 14 height 14
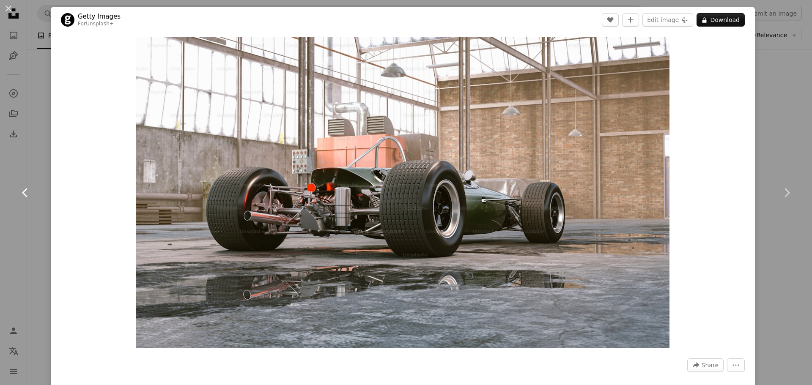
click at [24, 194] on icon at bounding box center [24, 192] width 5 height 9
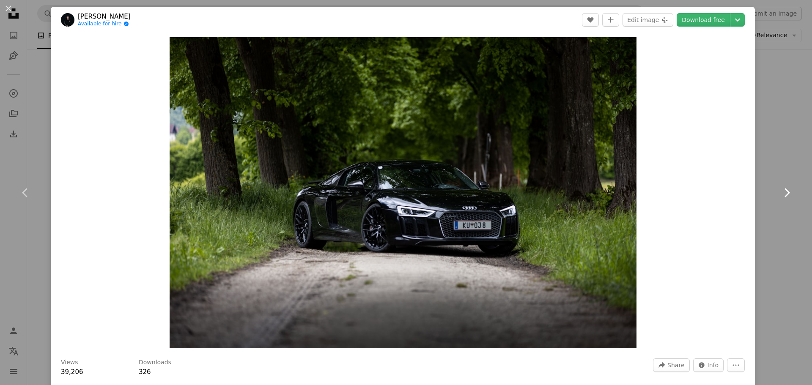
click at [782, 195] on icon "Chevron right" at bounding box center [787, 193] width 14 height 14
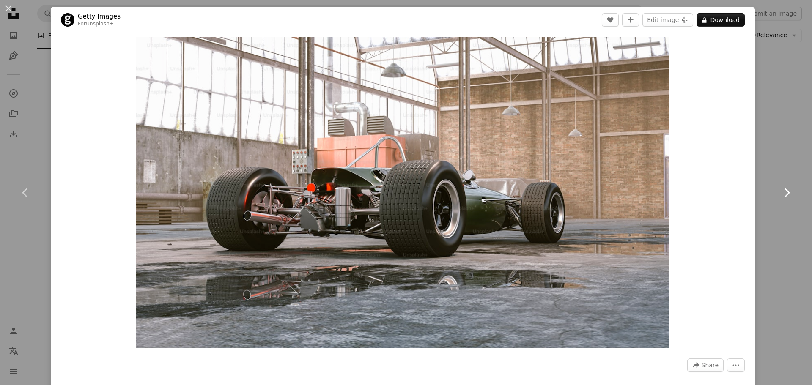
click at [782, 195] on icon "Chevron right" at bounding box center [787, 193] width 14 height 14
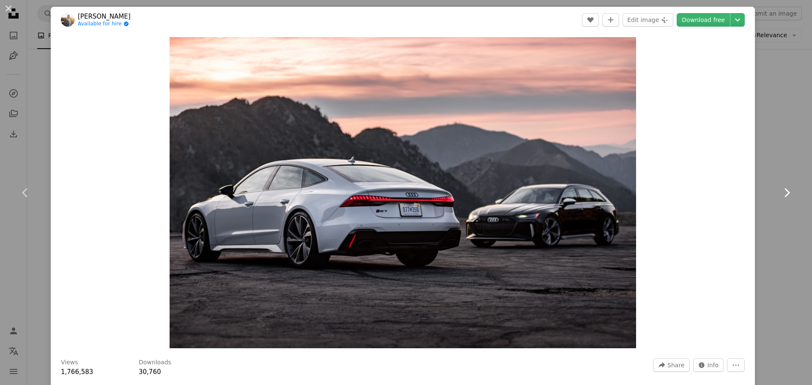
click at [782, 195] on icon "Chevron right" at bounding box center [787, 193] width 14 height 14
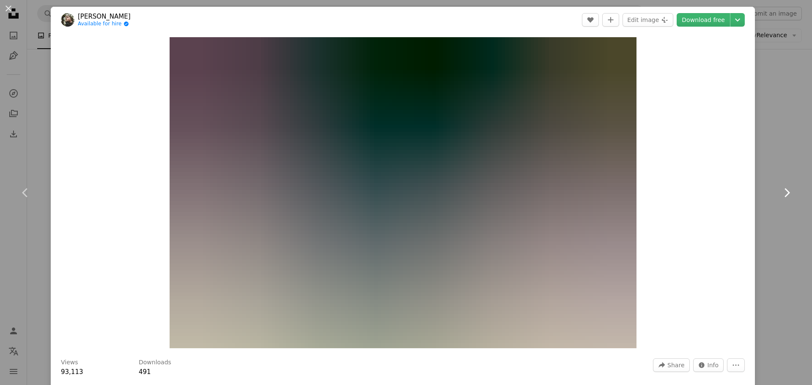
click at [782, 195] on icon "Chevron right" at bounding box center [787, 193] width 14 height 14
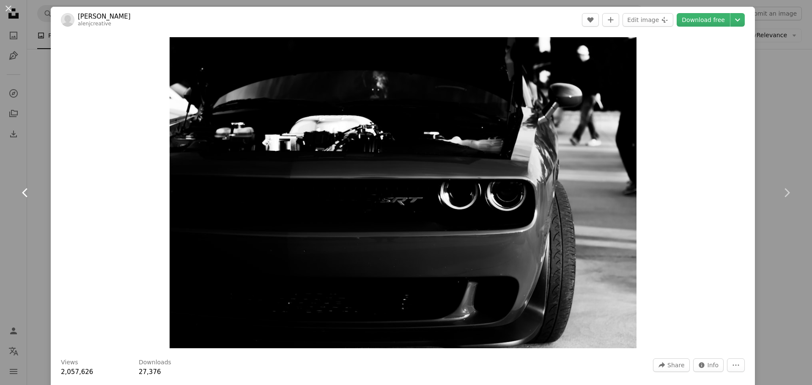
click at [22, 192] on icon "Chevron left" at bounding box center [26, 193] width 14 height 14
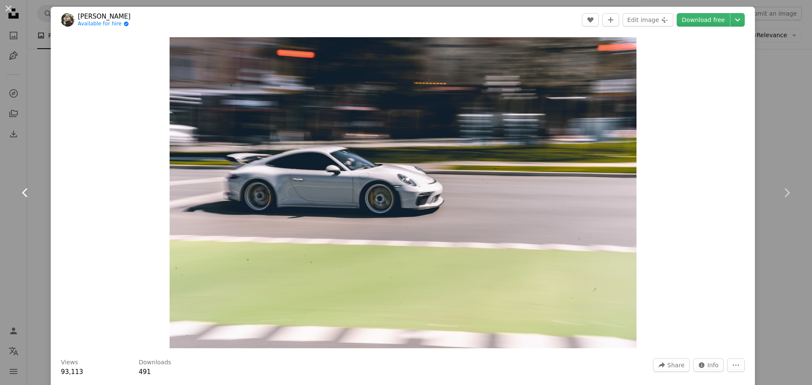
click at [22, 192] on icon "Chevron left" at bounding box center [26, 193] width 14 height 14
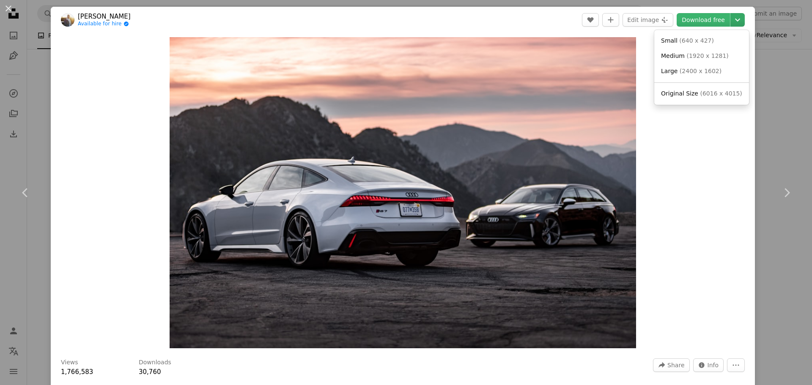
click at [731, 22] on icon "Chevron down" at bounding box center [738, 20] width 14 height 10
click at [678, 59] on span "Medium" at bounding box center [673, 55] width 24 height 7
